Goal: Check status: Check status

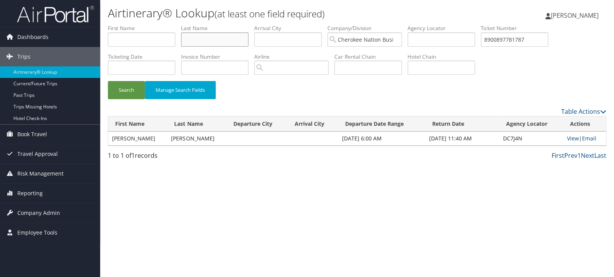
click at [217, 35] on input "text" at bounding box center [214, 39] width 67 height 14
type input "musser"
click at [108, 81] on button "Search" at bounding box center [126, 90] width 37 height 18
click at [568, 139] on link "View" at bounding box center [574, 137] width 12 height 7
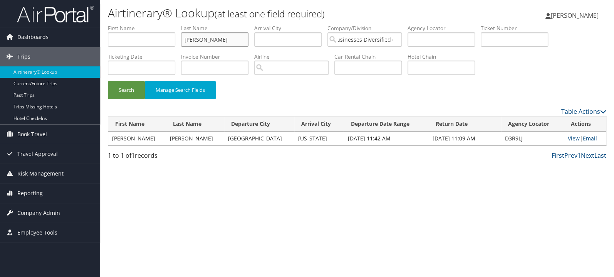
drag, startPoint x: 217, startPoint y: 39, endPoint x: 146, endPoint y: 53, distance: 73.0
click at [181, 47] on input "musser" at bounding box center [214, 39] width 67 height 14
click at [108, 81] on button "Search" at bounding box center [126, 90] width 37 height 18
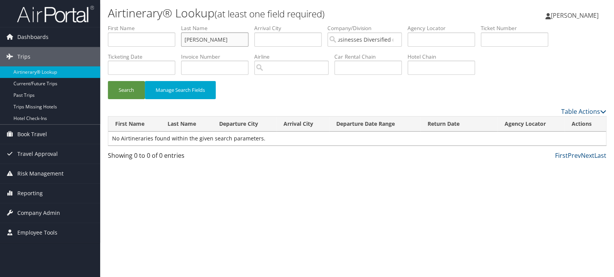
drag, startPoint x: 231, startPoint y: 40, endPoint x: 141, endPoint y: 34, distance: 90.3
click at [181, 34] on input "wheatle" at bounding box center [214, 39] width 67 height 14
type input "mccown"
click at [108, 81] on button "Search" at bounding box center [126, 90] width 37 height 18
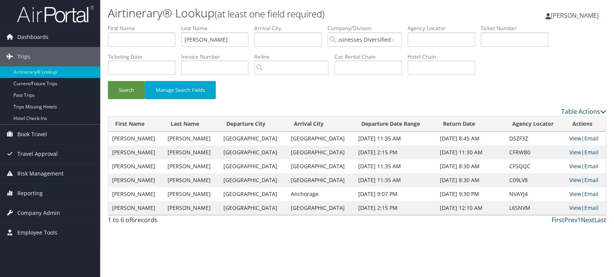
click at [569, 141] on link "View" at bounding box center [575, 137] width 12 height 7
drag, startPoint x: 540, startPoint y: 44, endPoint x: 439, endPoint y: 37, distance: 100.7
click at [538, 44] on input "text" at bounding box center [514, 39] width 67 height 14
paste input "0067311007638"
type input "0067311007638"
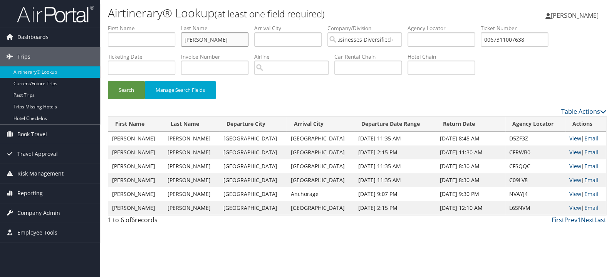
drag, startPoint x: 233, startPoint y: 37, endPoint x: 139, endPoint y: 45, distance: 94.3
click at [181, 45] on input "mccown" at bounding box center [214, 39] width 67 height 14
click at [108, 81] on button "Search" at bounding box center [126, 90] width 37 height 18
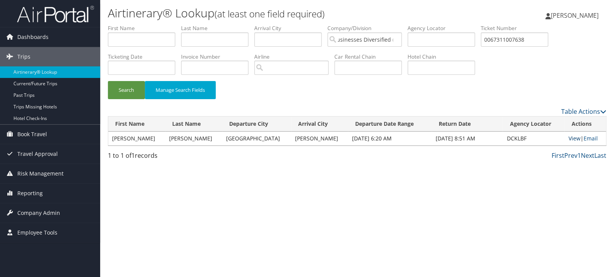
click at [572, 136] on link "View" at bounding box center [574, 137] width 12 height 7
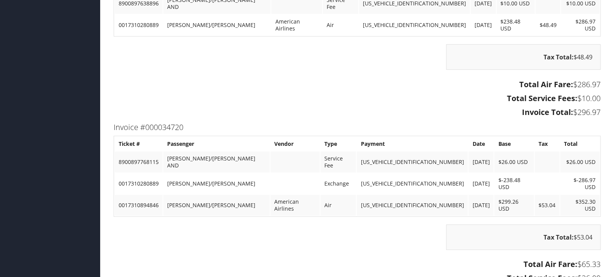
scroll to position [939, 0]
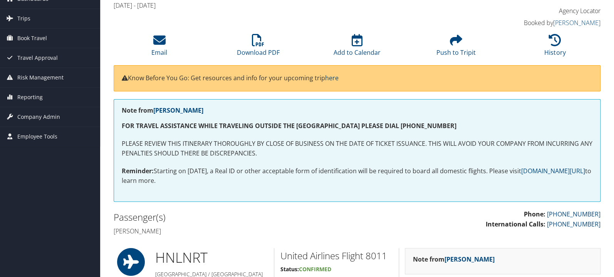
scroll to position [10, 0]
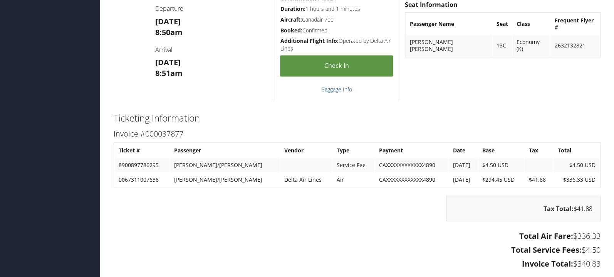
scroll to position [449, 0]
